Goal: Transaction & Acquisition: Purchase product/service

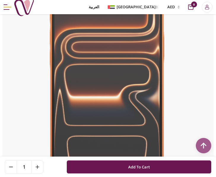
scroll to position [119, 0]
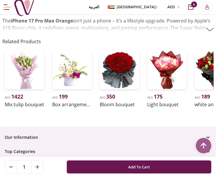
scroll to position [415, 0]
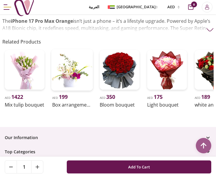
click at [73, 70] on img at bounding box center [72, 70] width 42 height 42
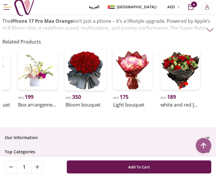
click at [46, 79] on div "AED 1422 Mix tulip bouquet AED 199 Box arrangement of calla lily AED 350 Bloom …" at bounding box center [73, 78] width 211 height 61
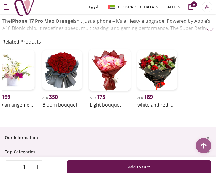
click at [15, 84] on div "AED 1422 Mix tulip bouquet AED 199 Box arrangement of calla lily AED 350 Bloom …" at bounding box center [50, 78] width 211 height 61
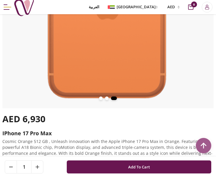
scroll to position [167, 0]
